Goal: Use online tool/utility: Utilize a website feature to perform a specific function

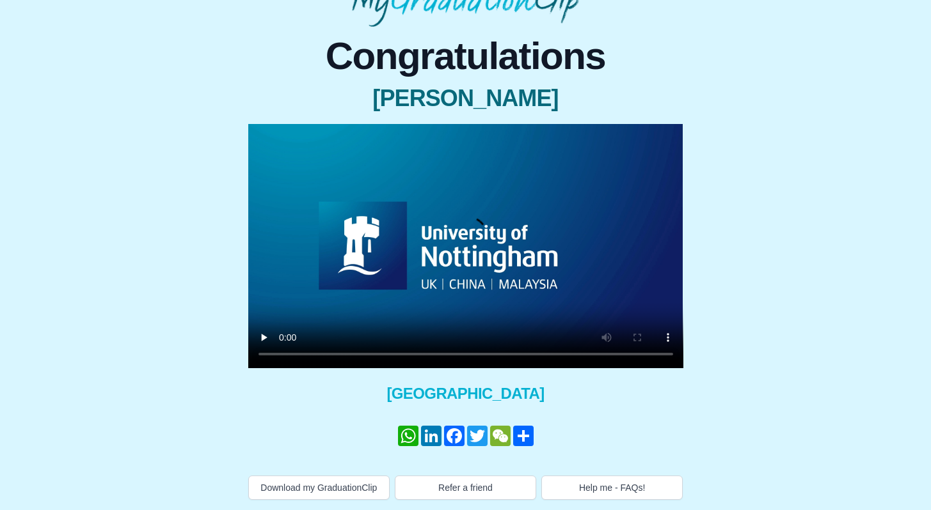
scroll to position [95, 0]
click at [606, 491] on button "Help me - FAQs!" at bounding box center [611, 488] width 141 height 24
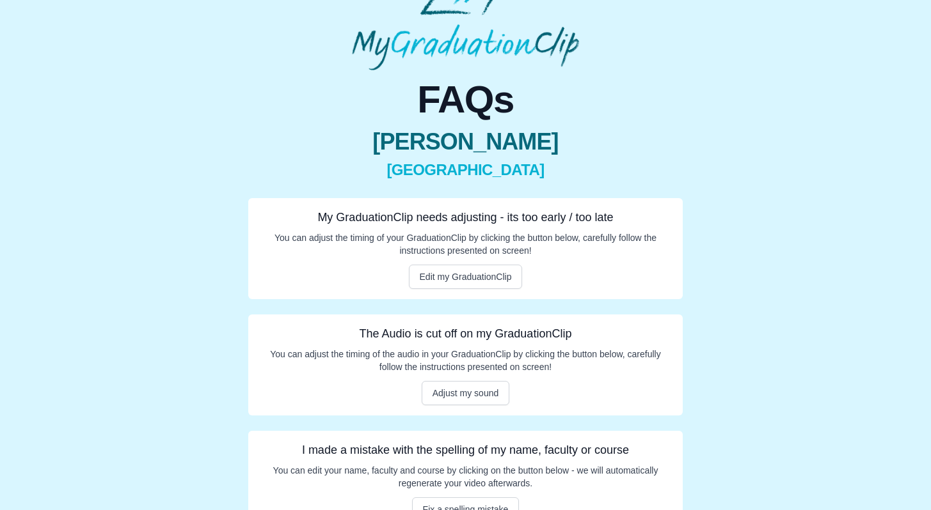
scroll to position [64, 0]
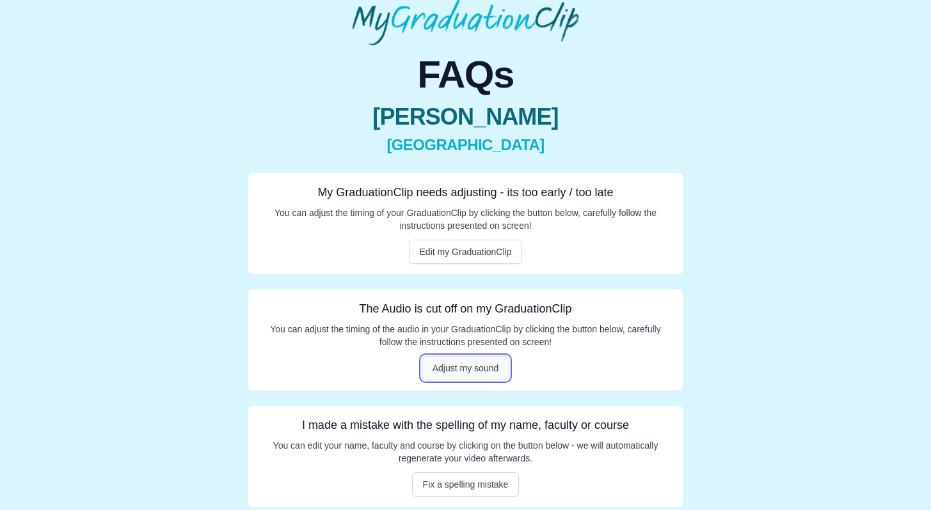
click at [464, 370] on button "Adjust my sound" at bounding box center [466, 368] width 88 height 24
click at [462, 365] on button "Adjust my sound" at bounding box center [466, 368] width 88 height 24
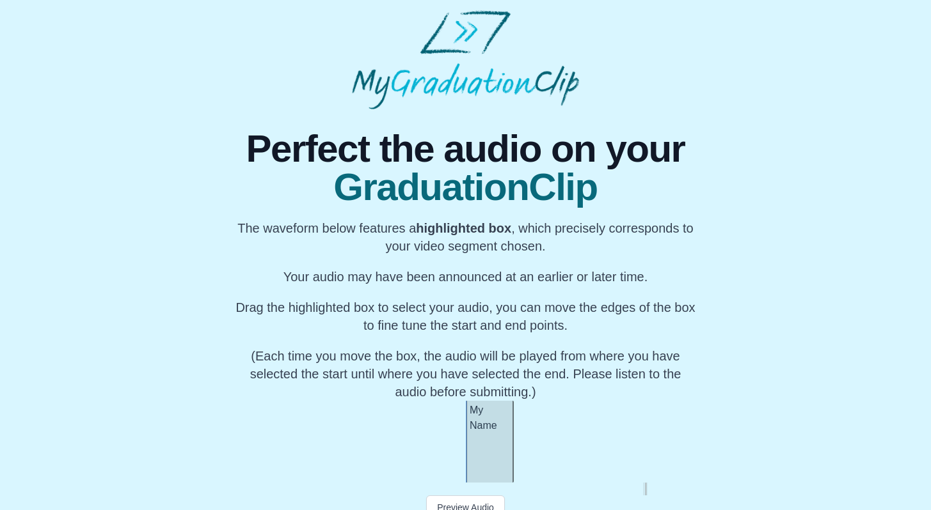
scroll to position [44, 0]
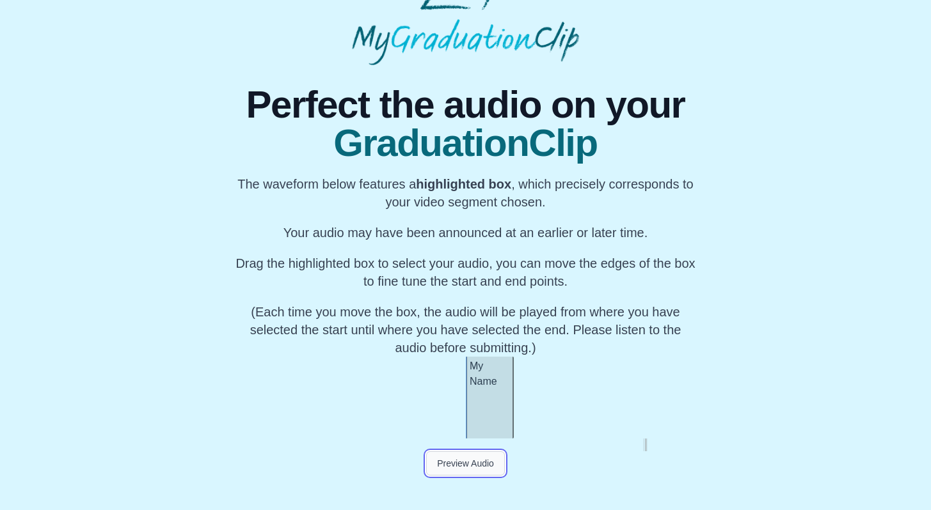
click at [472, 470] on button "Preview Audio" at bounding box center [465, 464] width 79 height 24
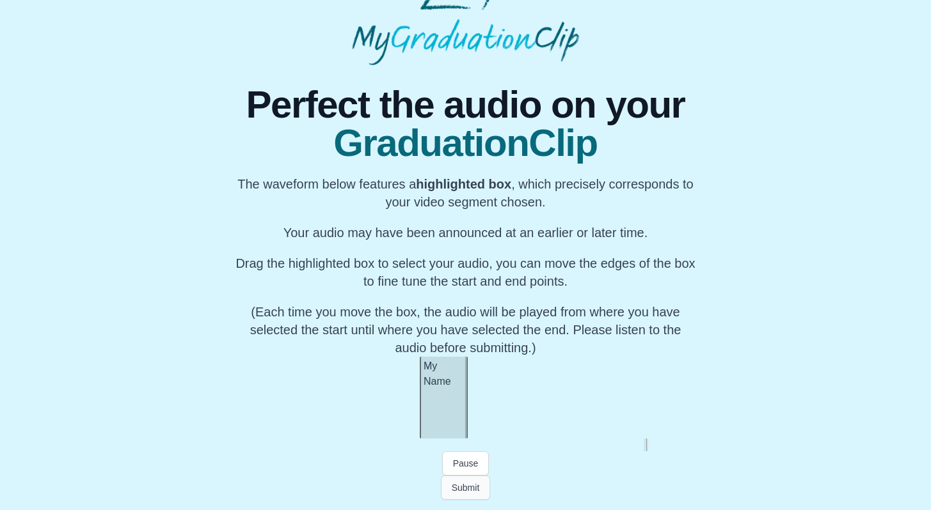
scroll to position [0, 39773]
click at [446, 416] on div "My Name" at bounding box center [441, 398] width 48 height 82
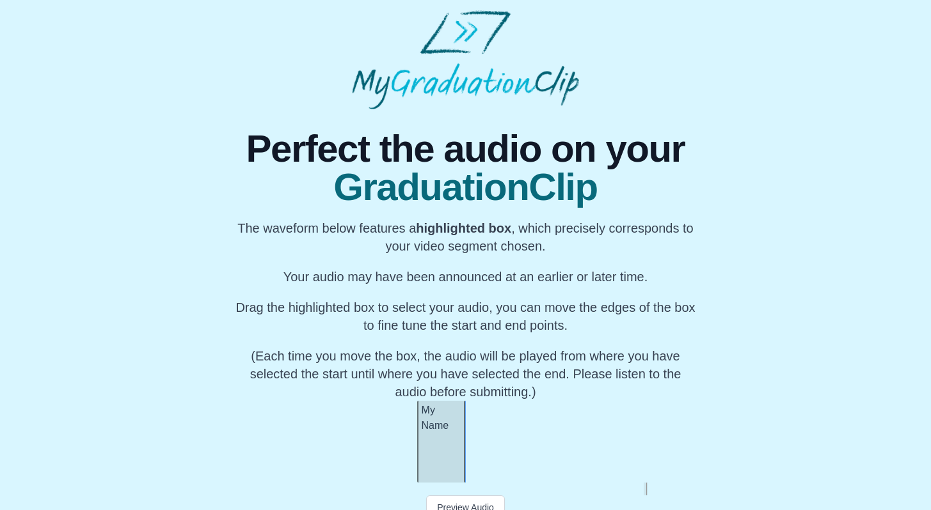
scroll to position [44, 0]
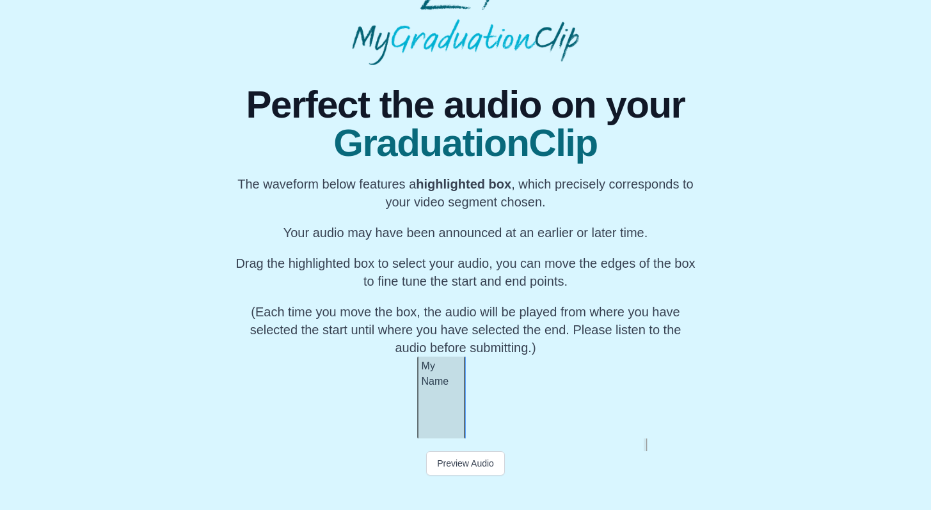
click at [443, 392] on div "My Name" at bounding box center [441, 398] width 48 height 82
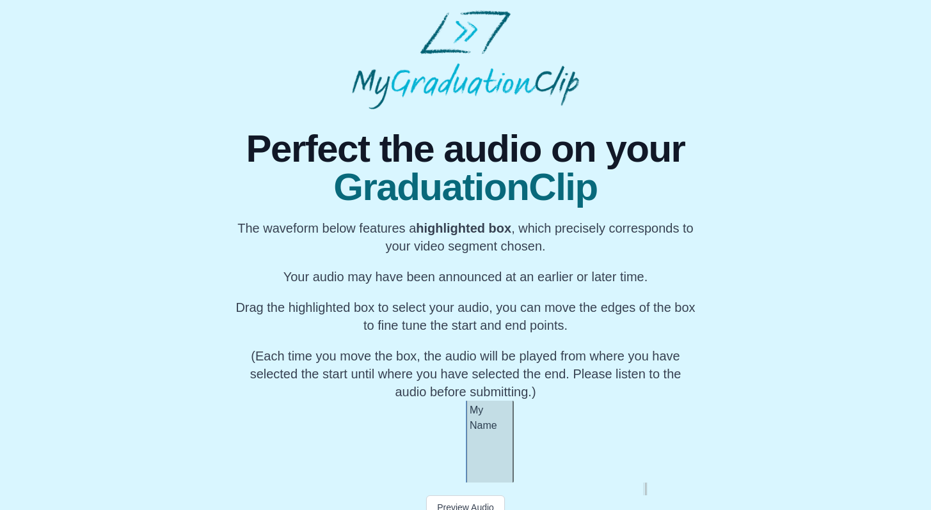
scroll to position [44, 0]
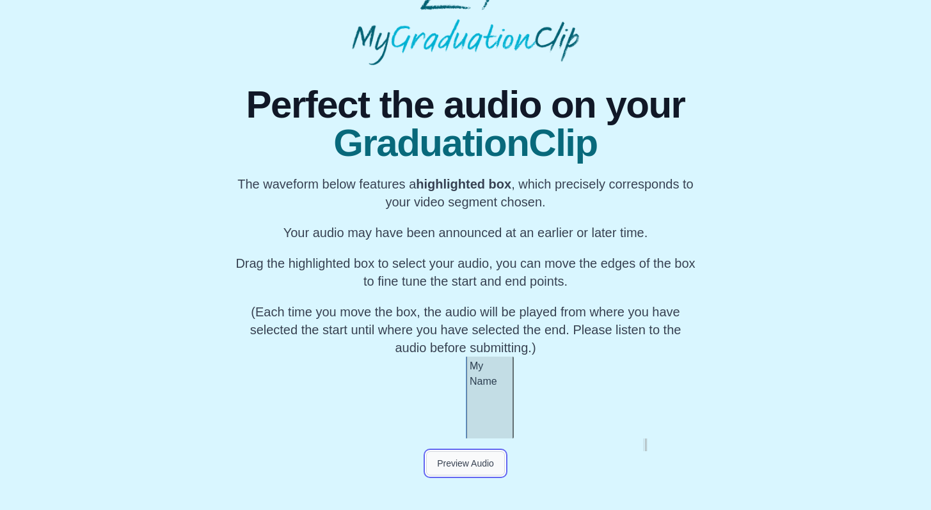
click at [466, 466] on button "Preview Audio" at bounding box center [465, 464] width 79 height 24
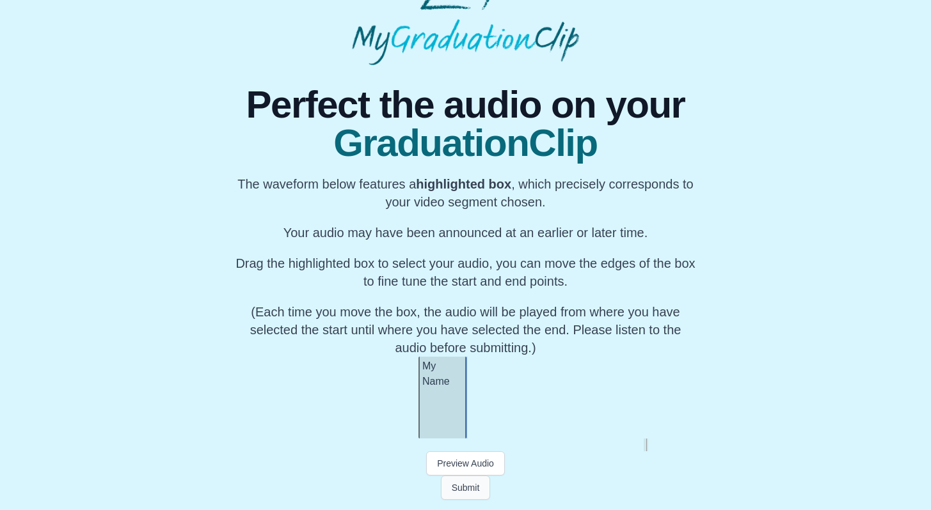
scroll to position [0, 39773]
click at [469, 494] on button "Submit" at bounding box center [466, 488] width 50 height 24
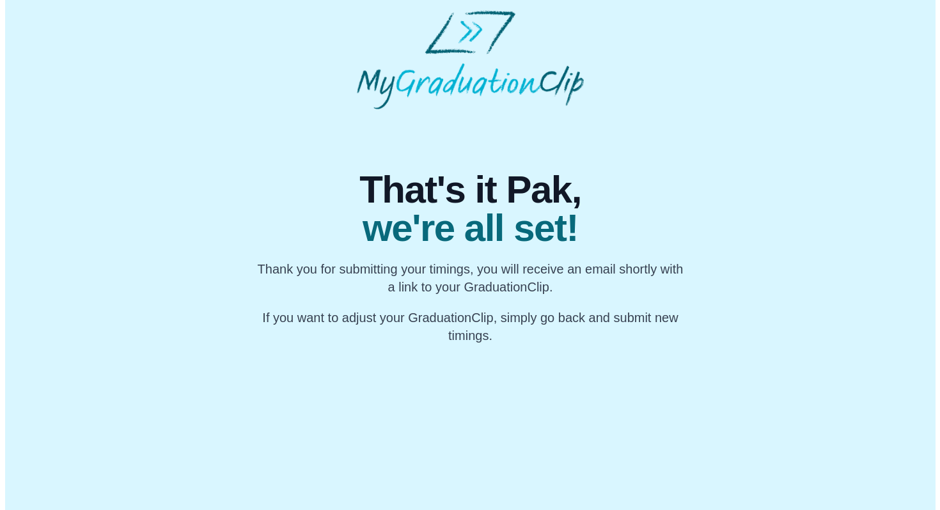
scroll to position [0, 0]
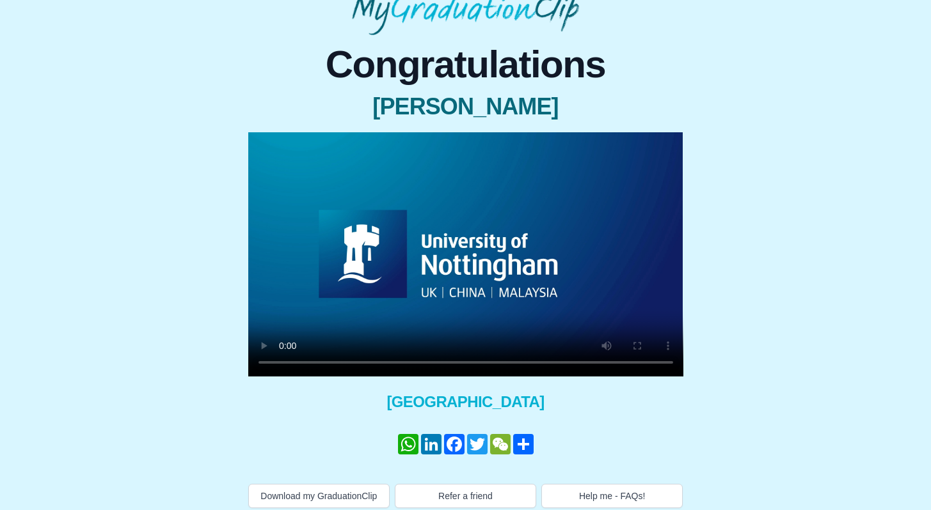
scroll to position [95, 0]
